Goal: Transaction & Acquisition: Purchase product/service

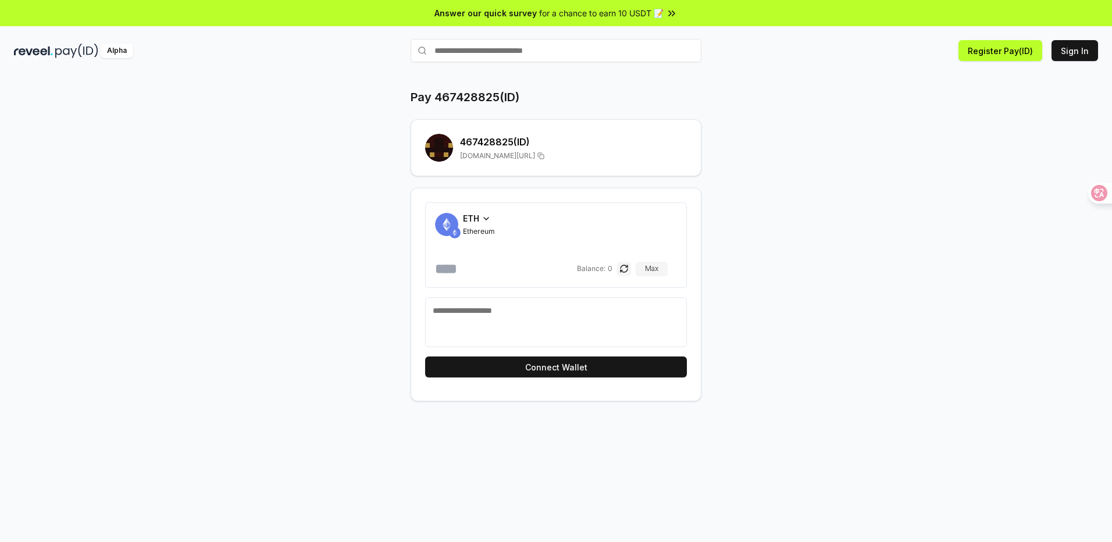
click at [471, 218] on span "ETH" at bounding box center [471, 218] width 16 height 12
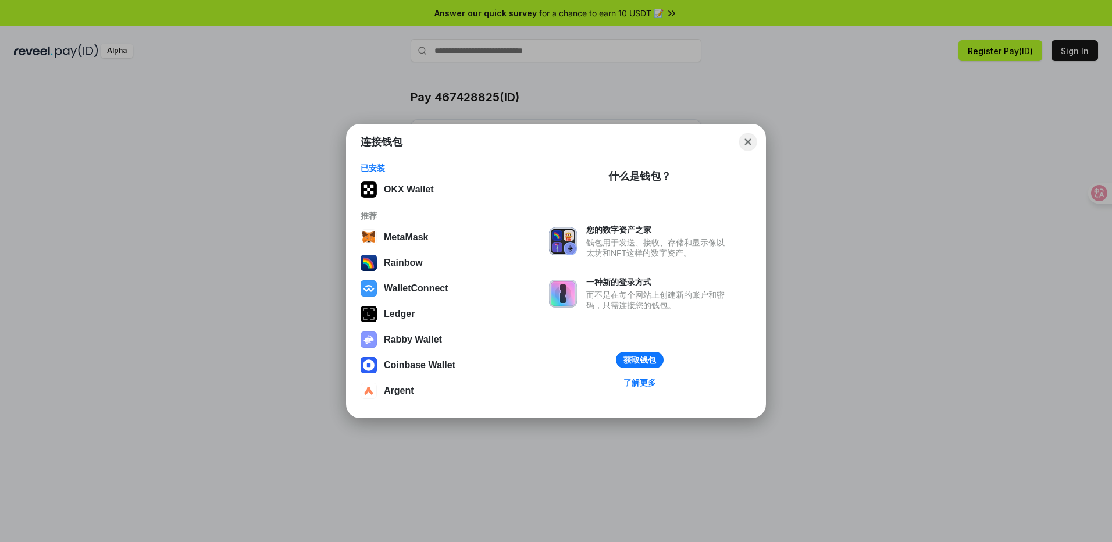
click at [753, 145] on button "Close" at bounding box center [749, 142] width 18 height 18
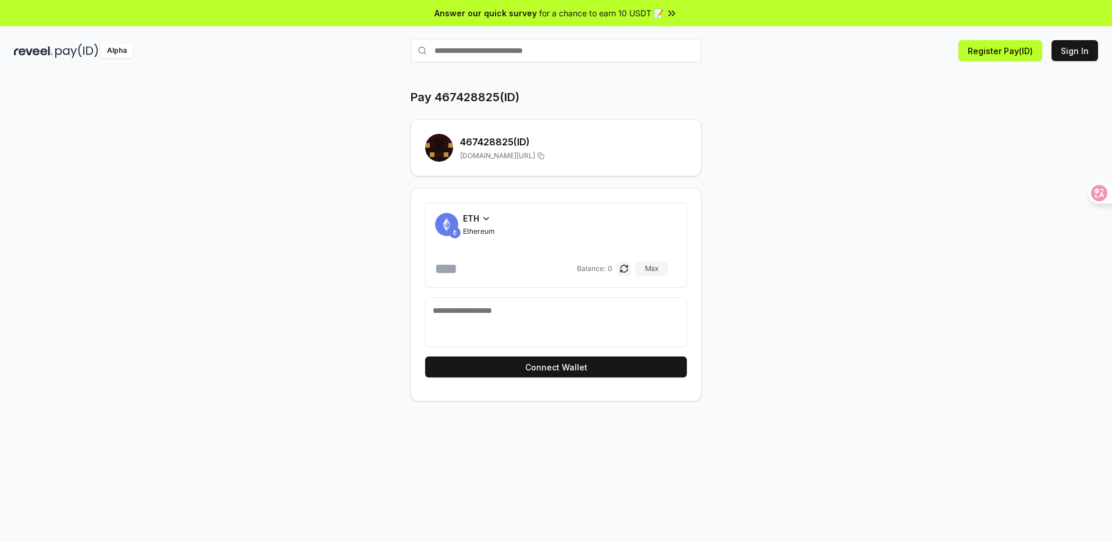
click at [825, 120] on div "Pay 467428825(ID) 467428825 (ID) [DOMAIN_NAME][URL] ETH Ethereum Balance: 0 [PE…" at bounding box center [556, 245] width 698 height 312
